Goal: Find specific page/section: Find specific page/section

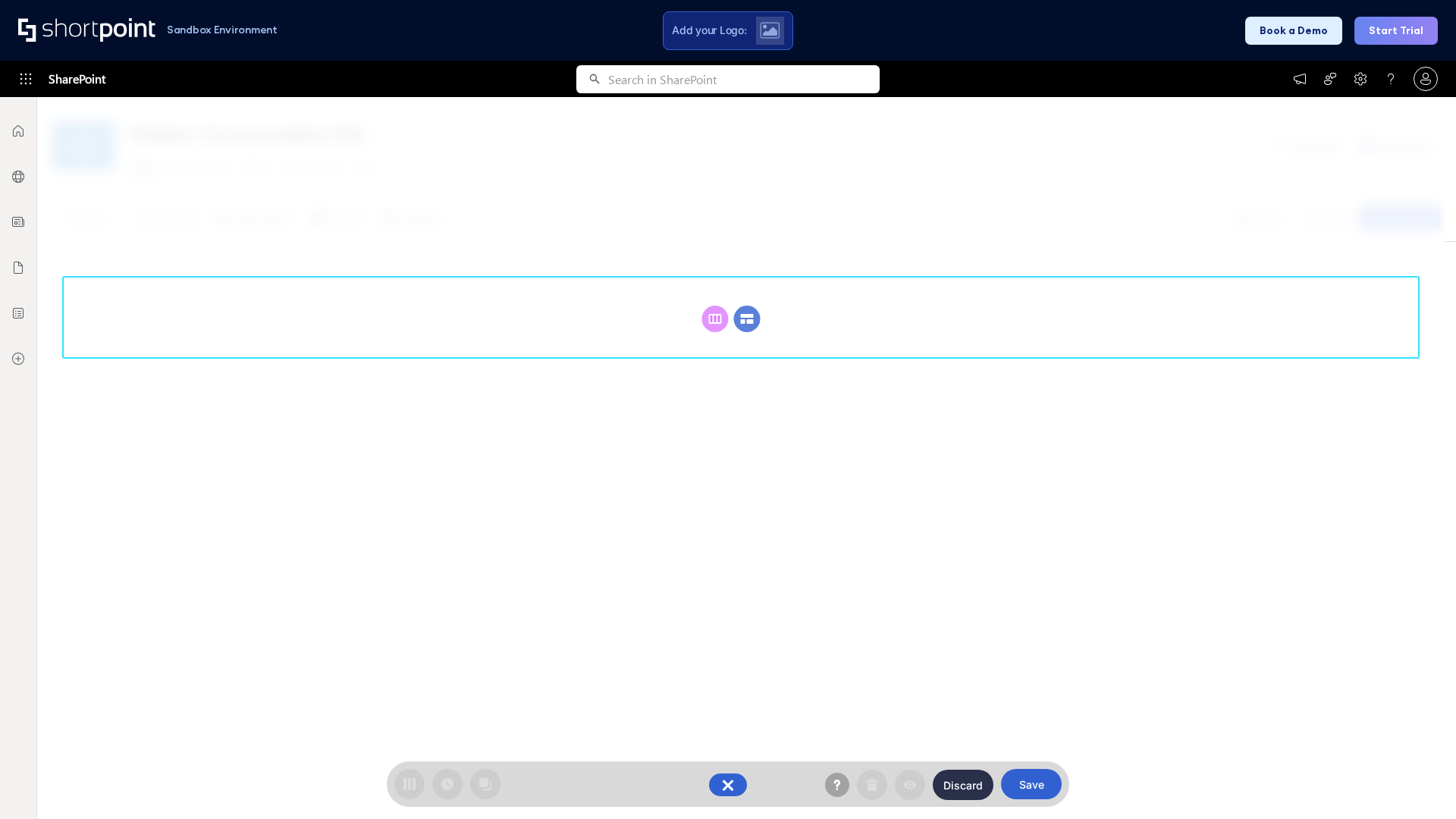
scroll to position [209, 0]
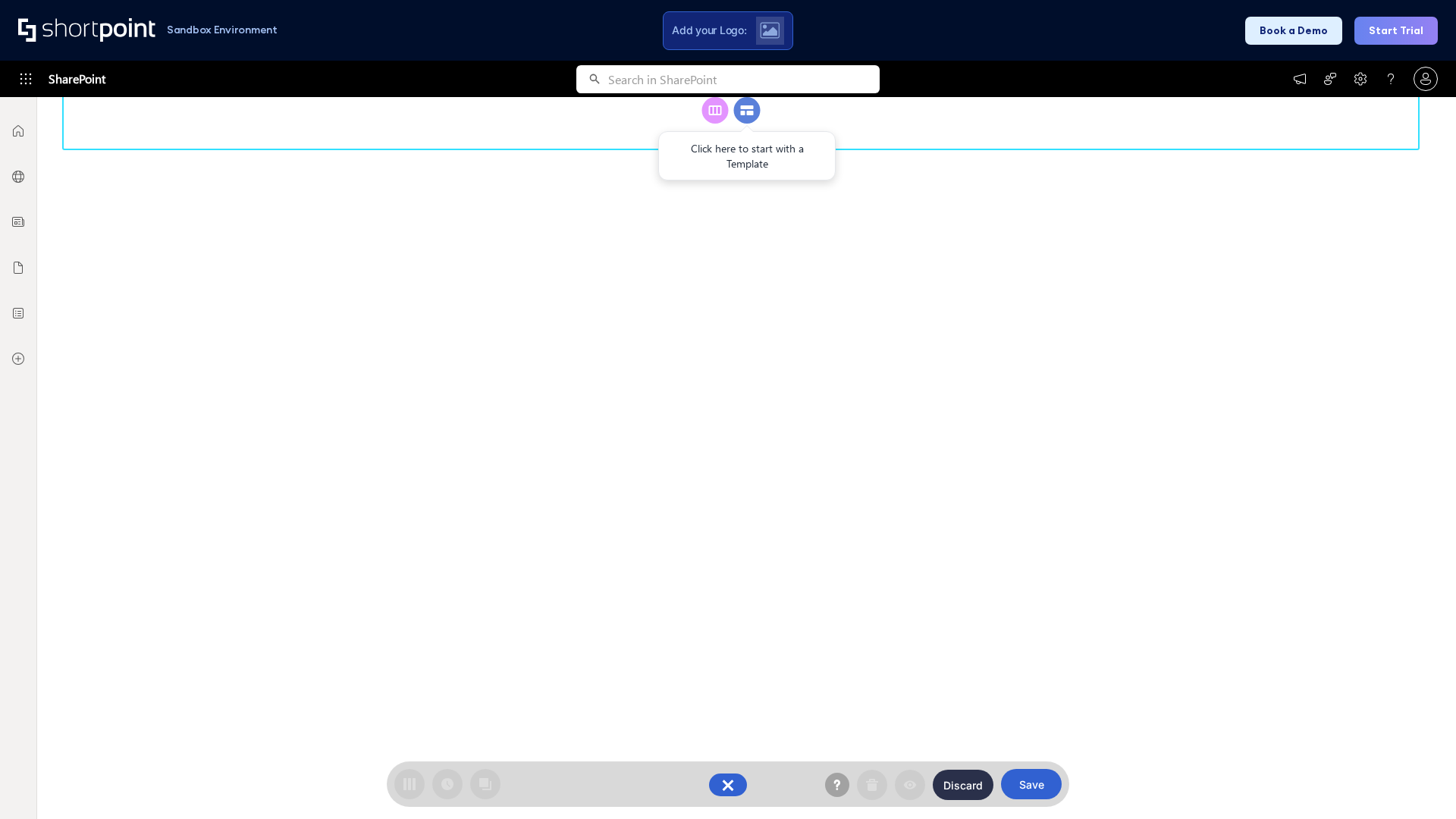
click at [747, 124] on circle at bounding box center [748, 111] width 27 height 27
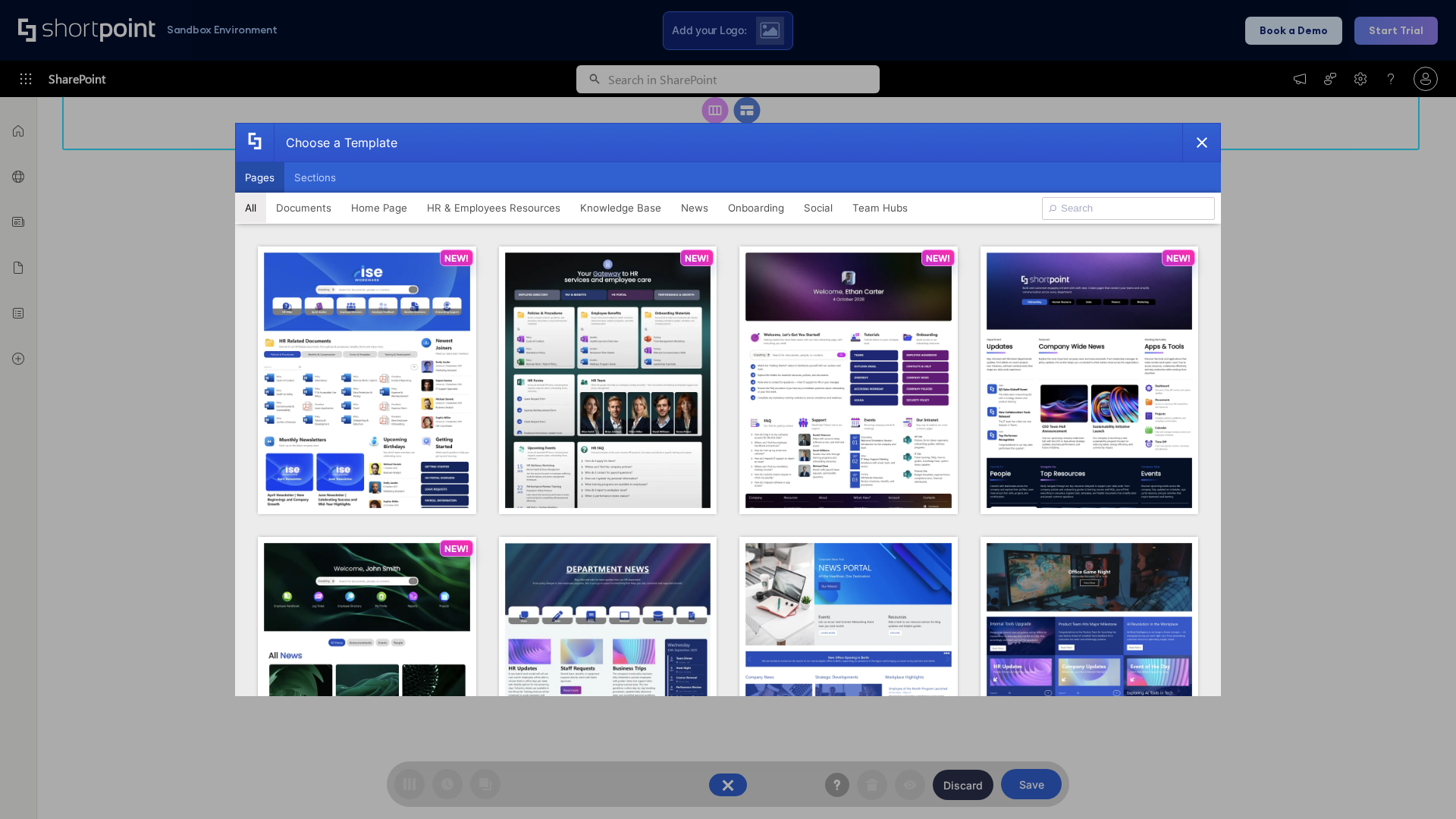
scroll to position [0, 0]
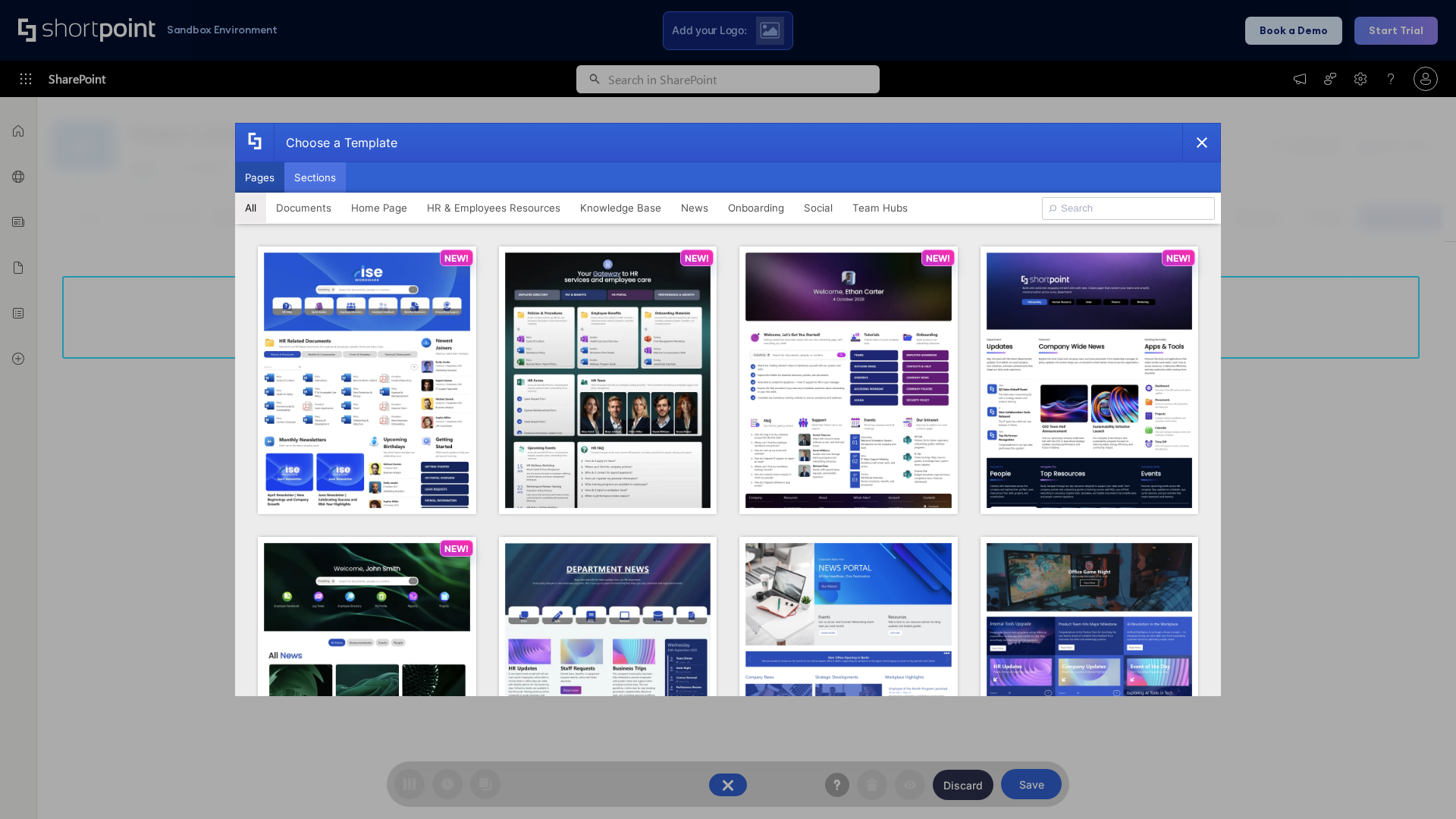
click at [315, 178] on button "Sections" at bounding box center [315, 177] width 62 height 30
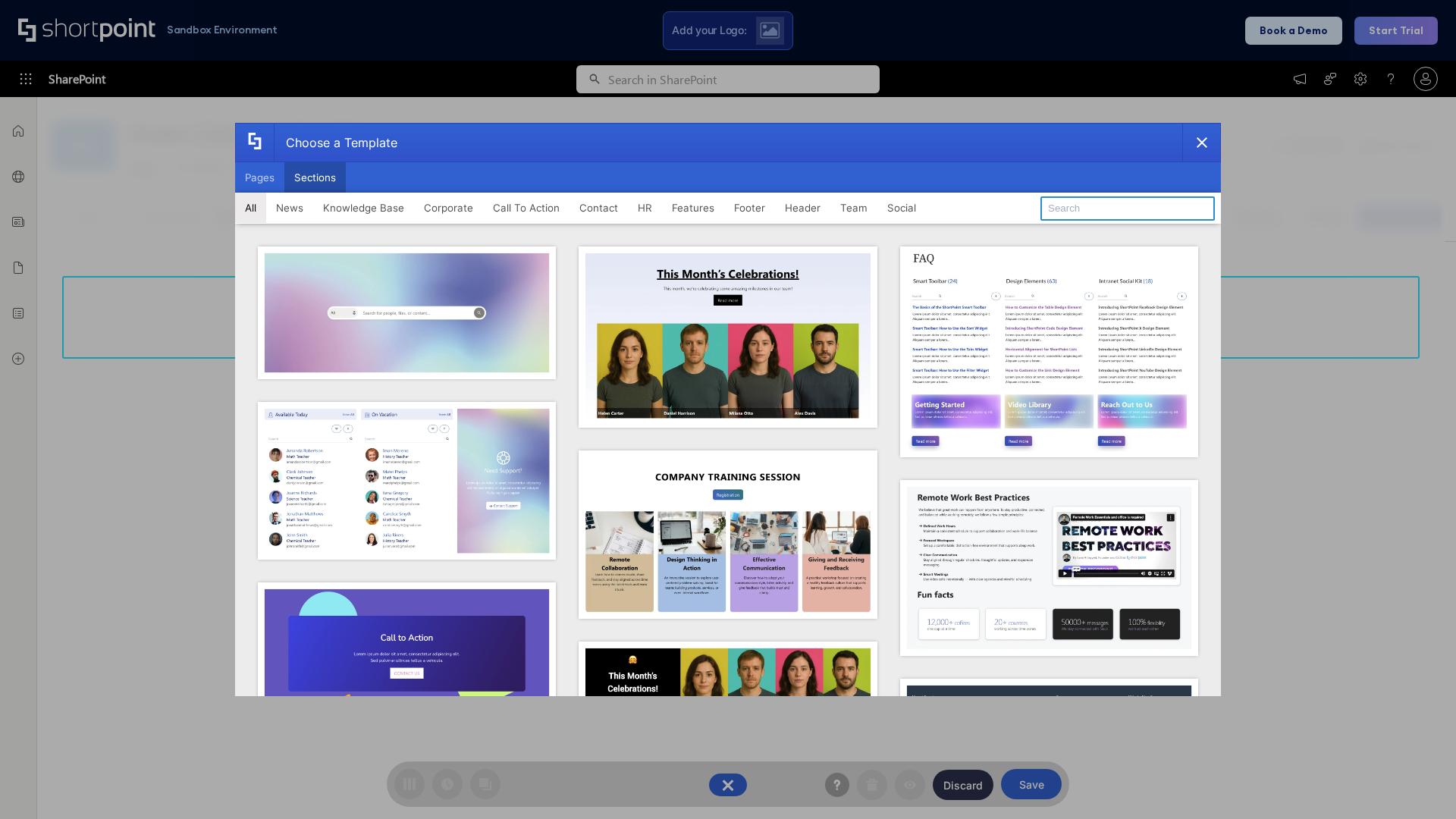
type input "Meet The Team 3"
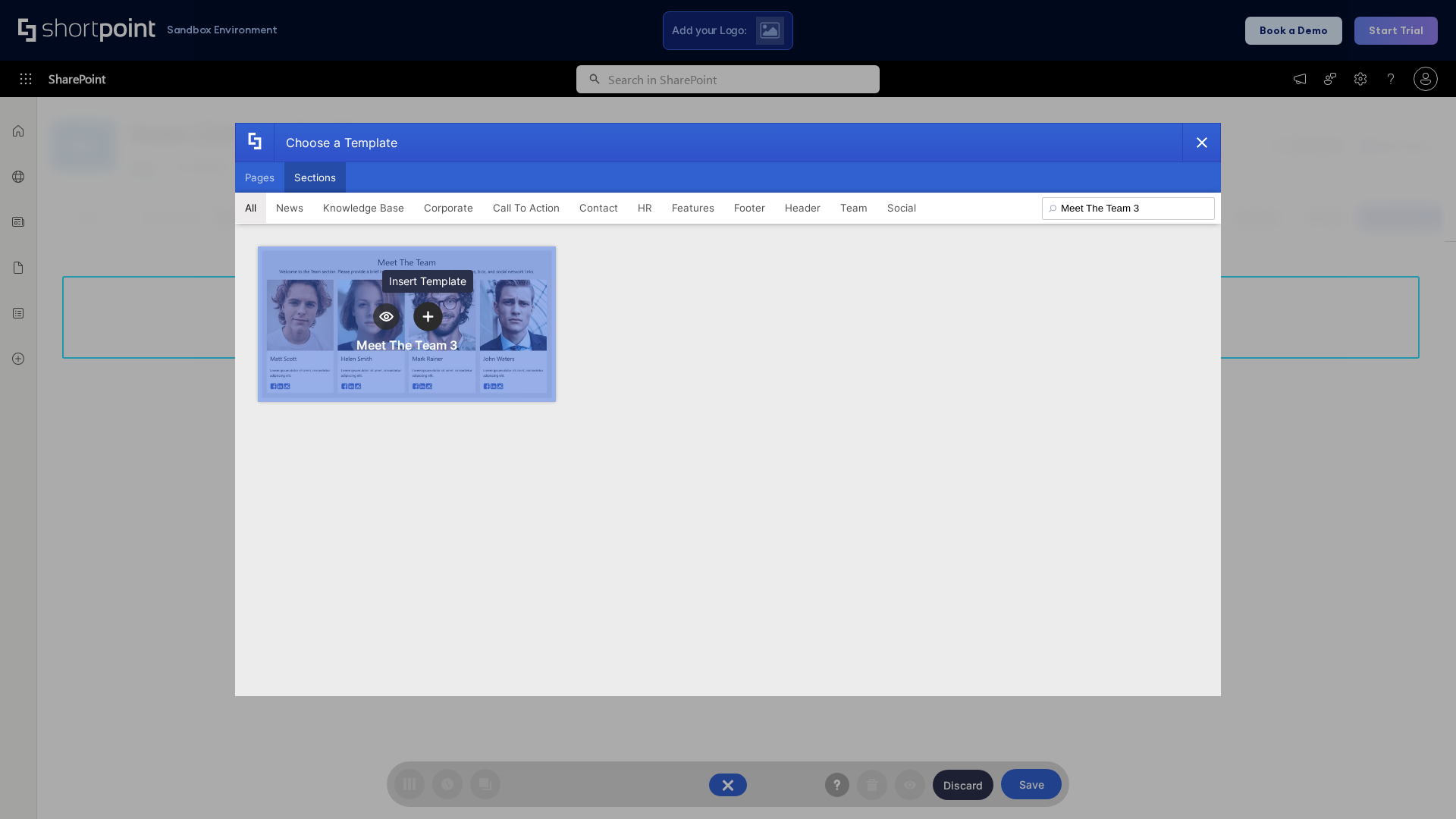
click at [428, 316] on icon "template selector" at bounding box center [427, 317] width 10 height 10
